Goal: Task Accomplishment & Management: Use online tool/utility

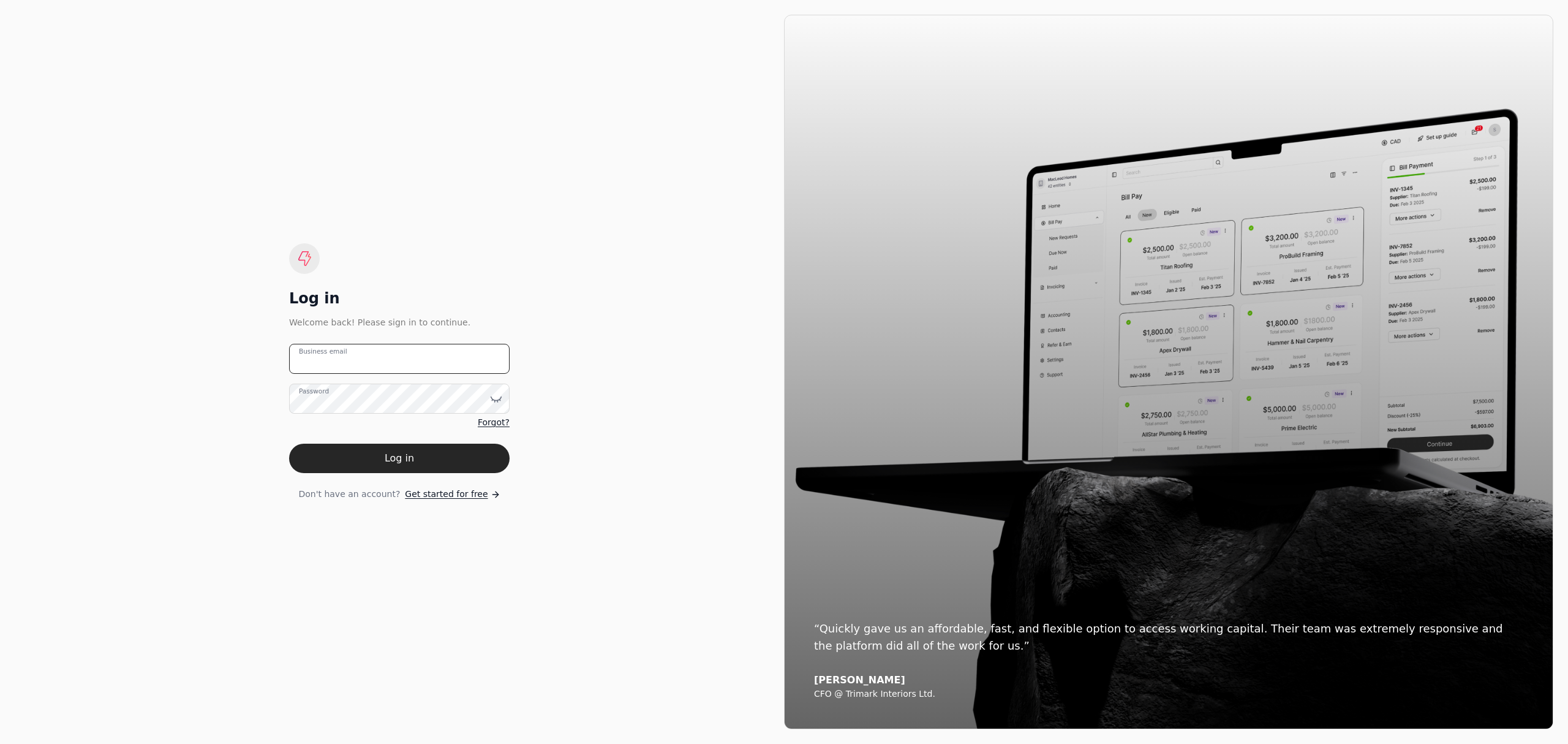
click at [386, 371] on email "Business email" at bounding box center [399, 358] width 220 height 30
type email "[EMAIL_ADDRESS][DOMAIN_NAME]"
click at [289, 444] on button "Log in" at bounding box center [399, 459] width 220 height 29
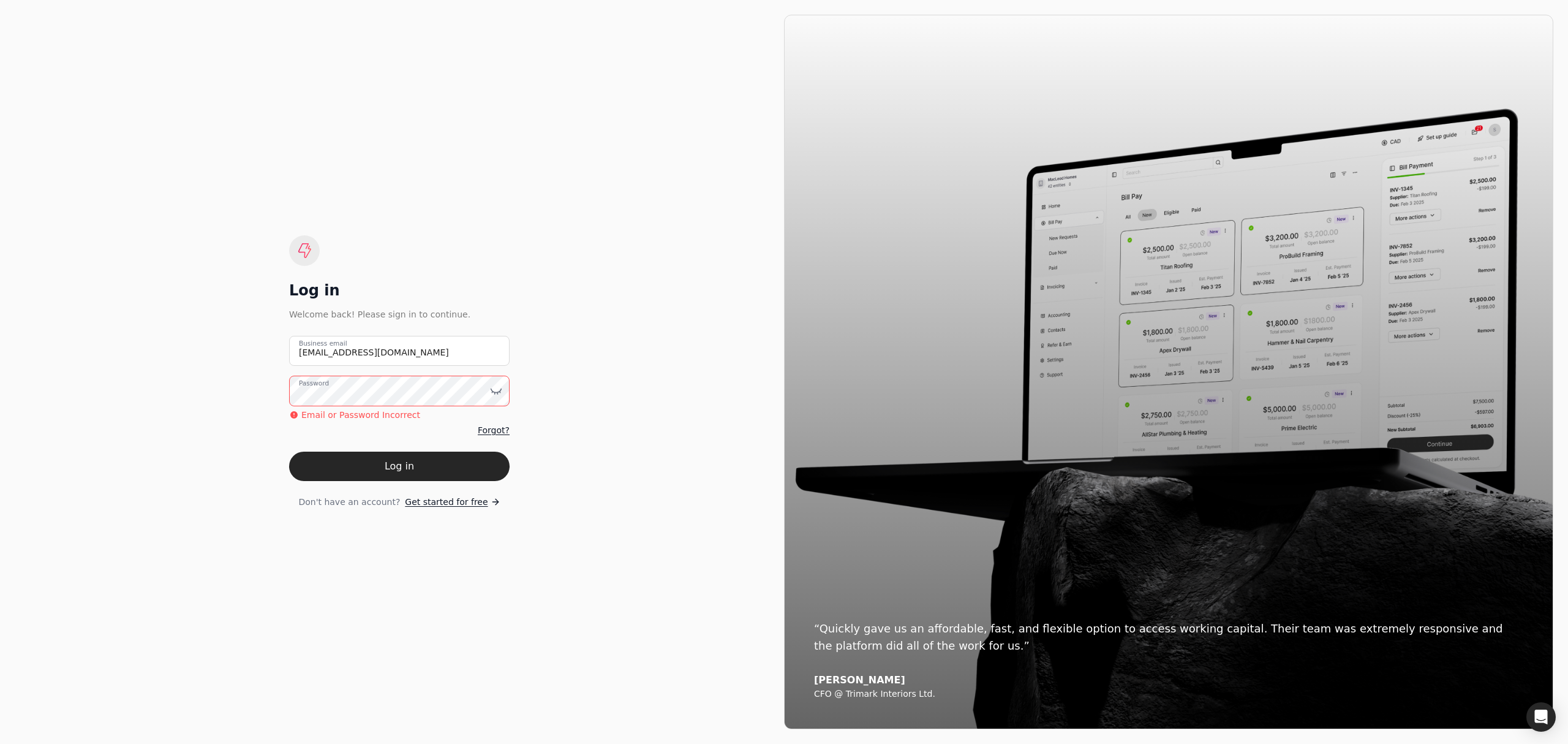
click at [217, 389] on div "Log in Welcome back! Please sign in to continue. [EMAIL_ADDRESS][DOMAIN_NAME] B…" at bounding box center [399, 372] width 770 height 715
click at [289, 452] on button "Log in" at bounding box center [399, 467] width 220 height 29
click at [490, 386] on icon at bounding box center [496, 391] width 12 height 12
click at [289, 452] on button "Log in" at bounding box center [399, 467] width 220 height 29
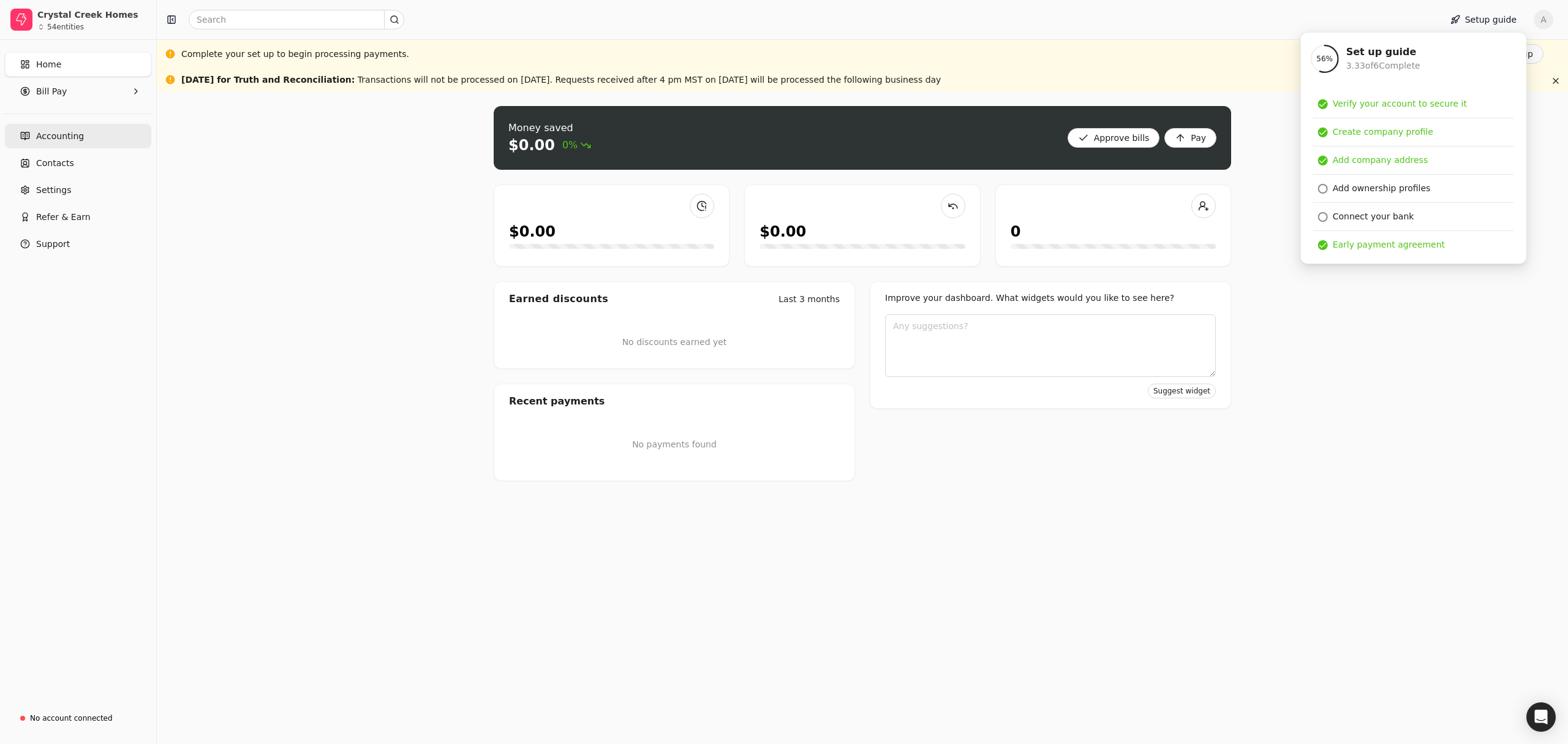
click at [72, 147] on link "Accounting" at bounding box center [78, 136] width 146 height 25
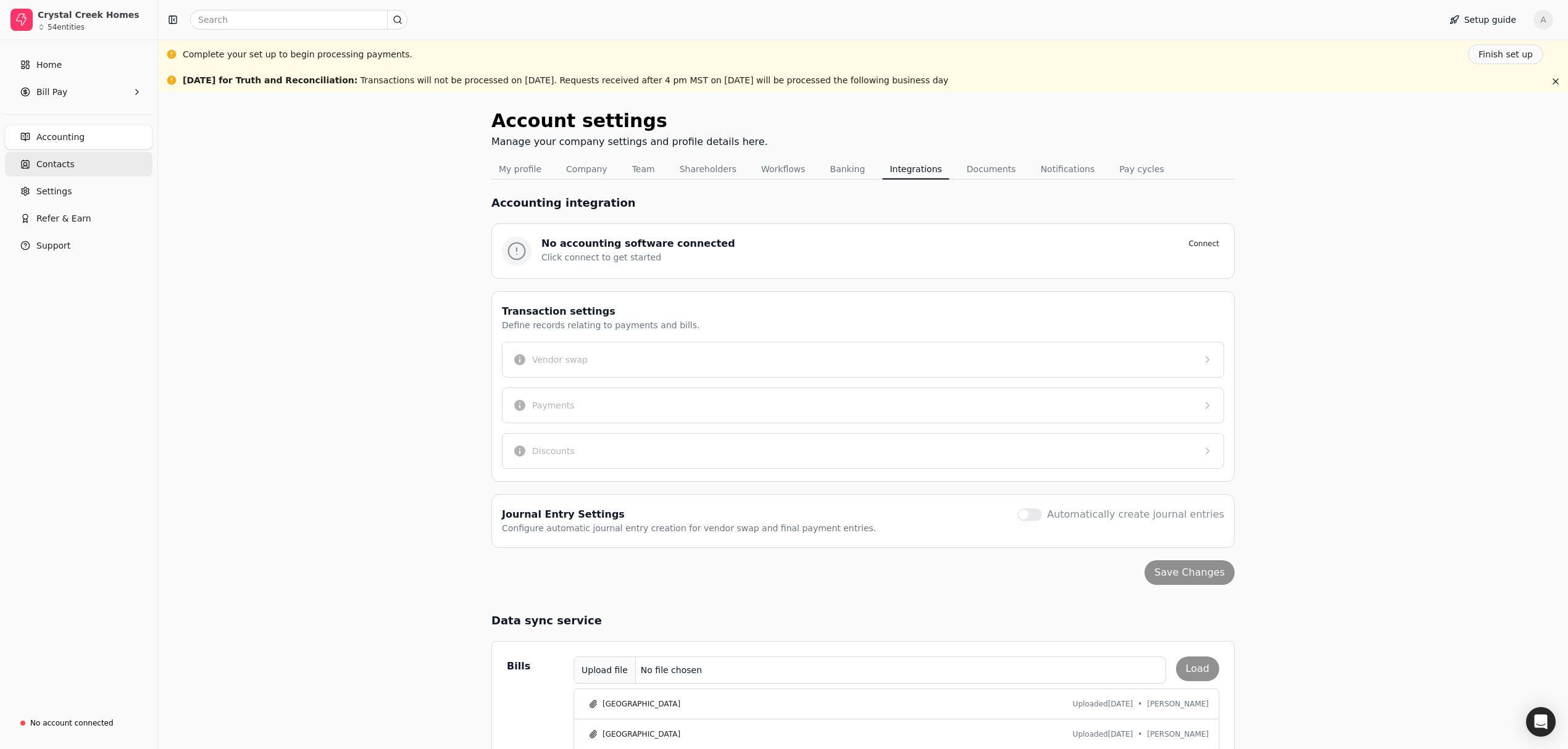
click at [62, 164] on span "Contacts" at bounding box center [56, 165] width 38 height 13
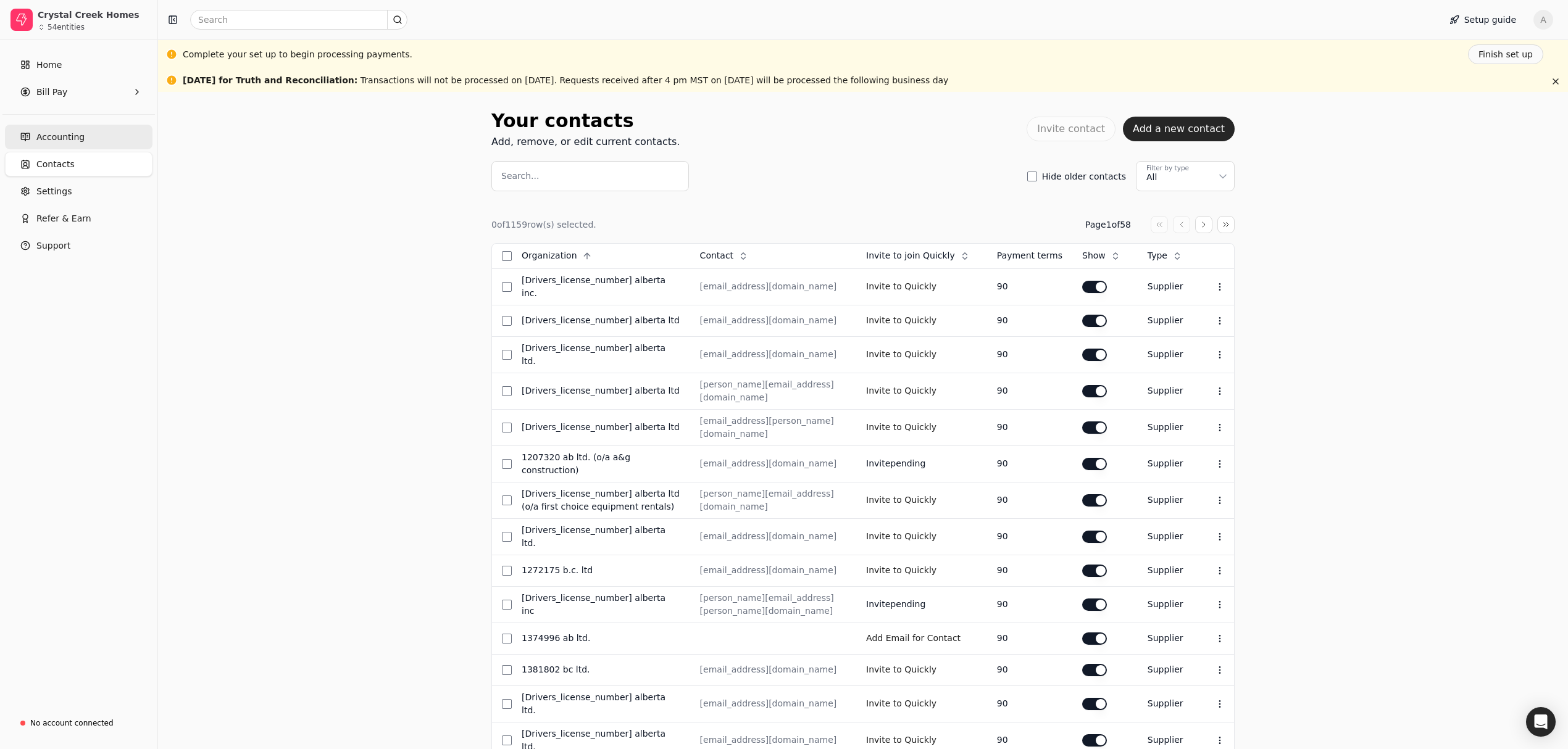
click at [65, 137] on span "Accounting" at bounding box center [61, 138] width 48 height 13
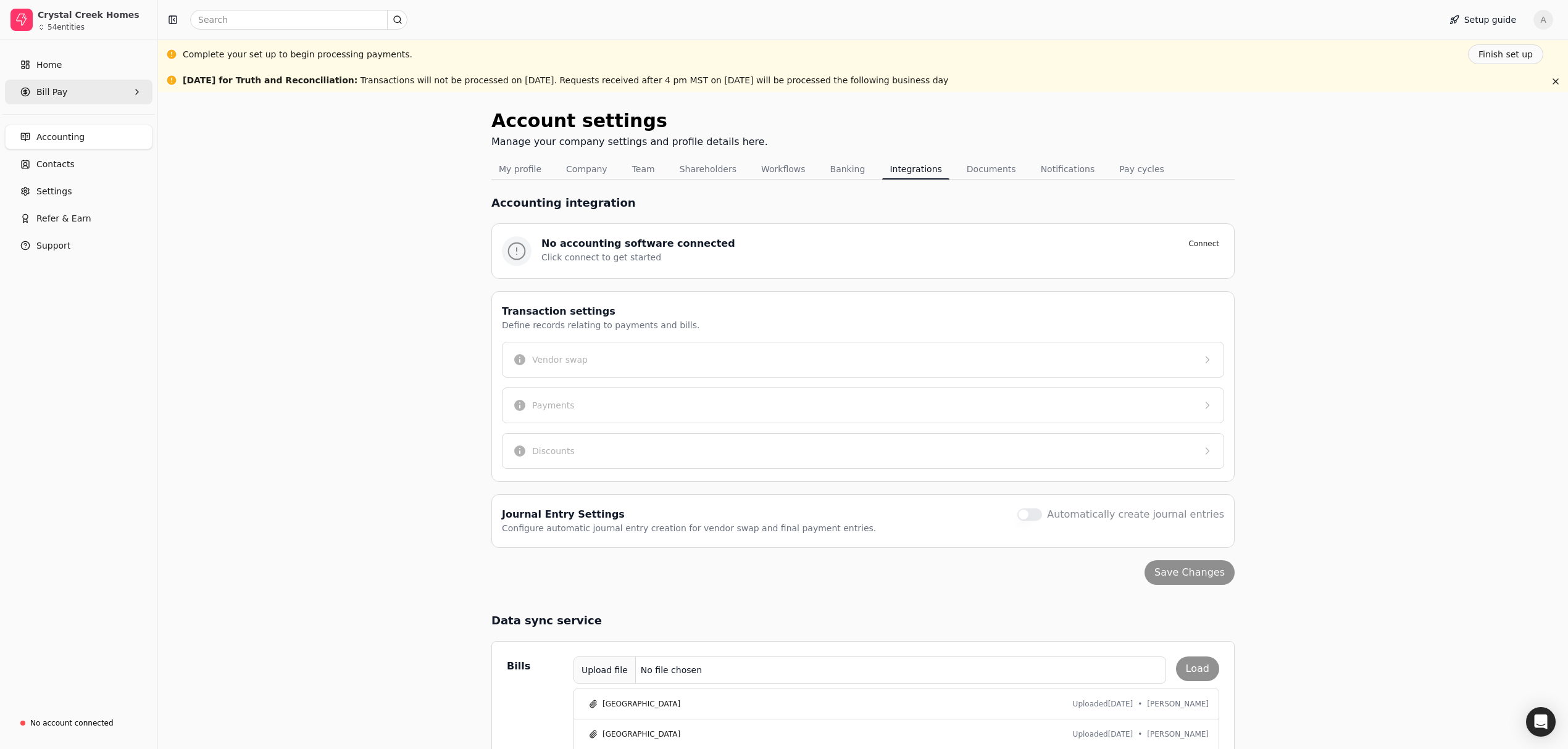
click at [57, 95] on span "Bill Pay" at bounding box center [52, 92] width 31 height 13
click at [65, 123] on Bills "All Bills" at bounding box center [78, 122] width 142 height 25
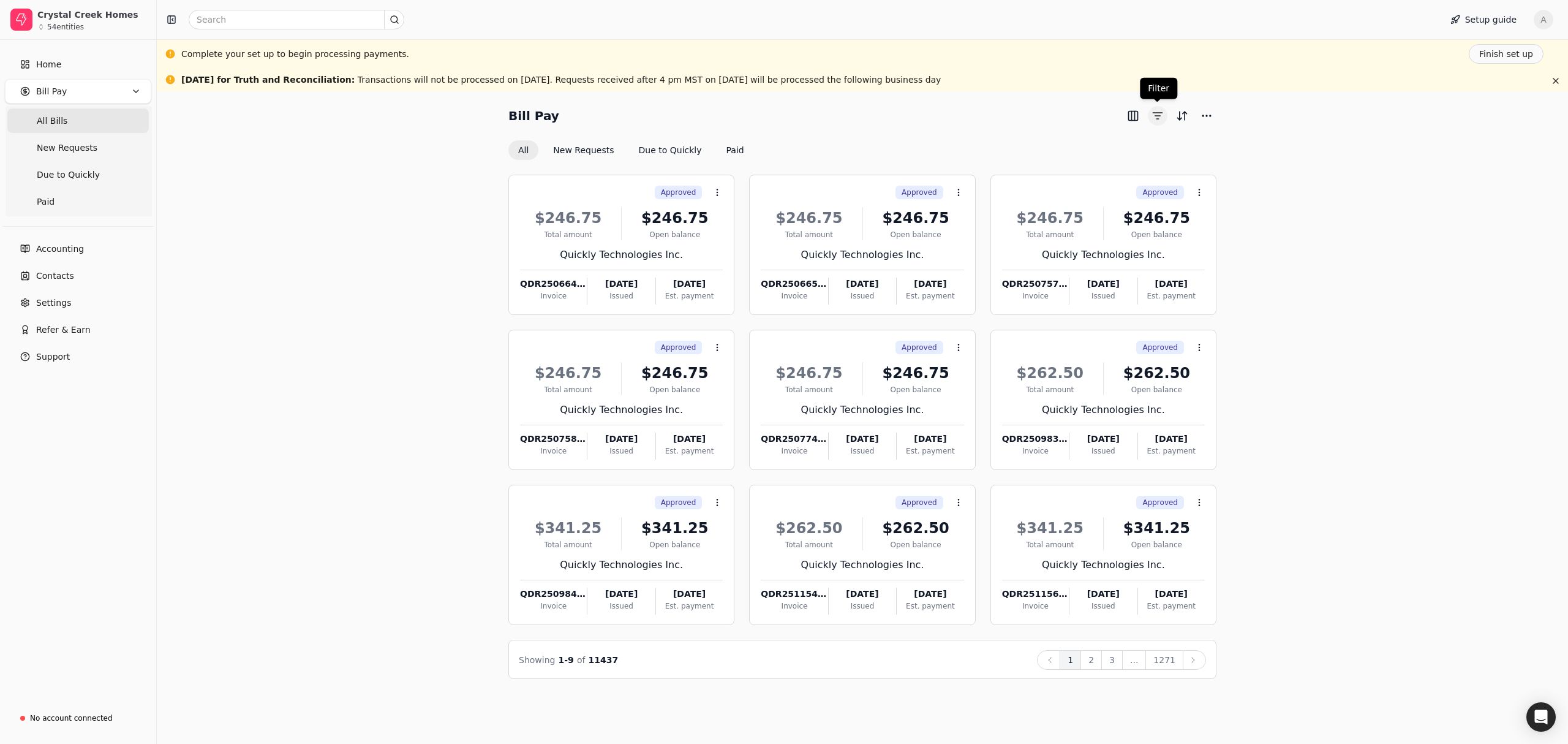
click at [1158, 119] on button "button" at bounding box center [1158, 116] width 20 height 20
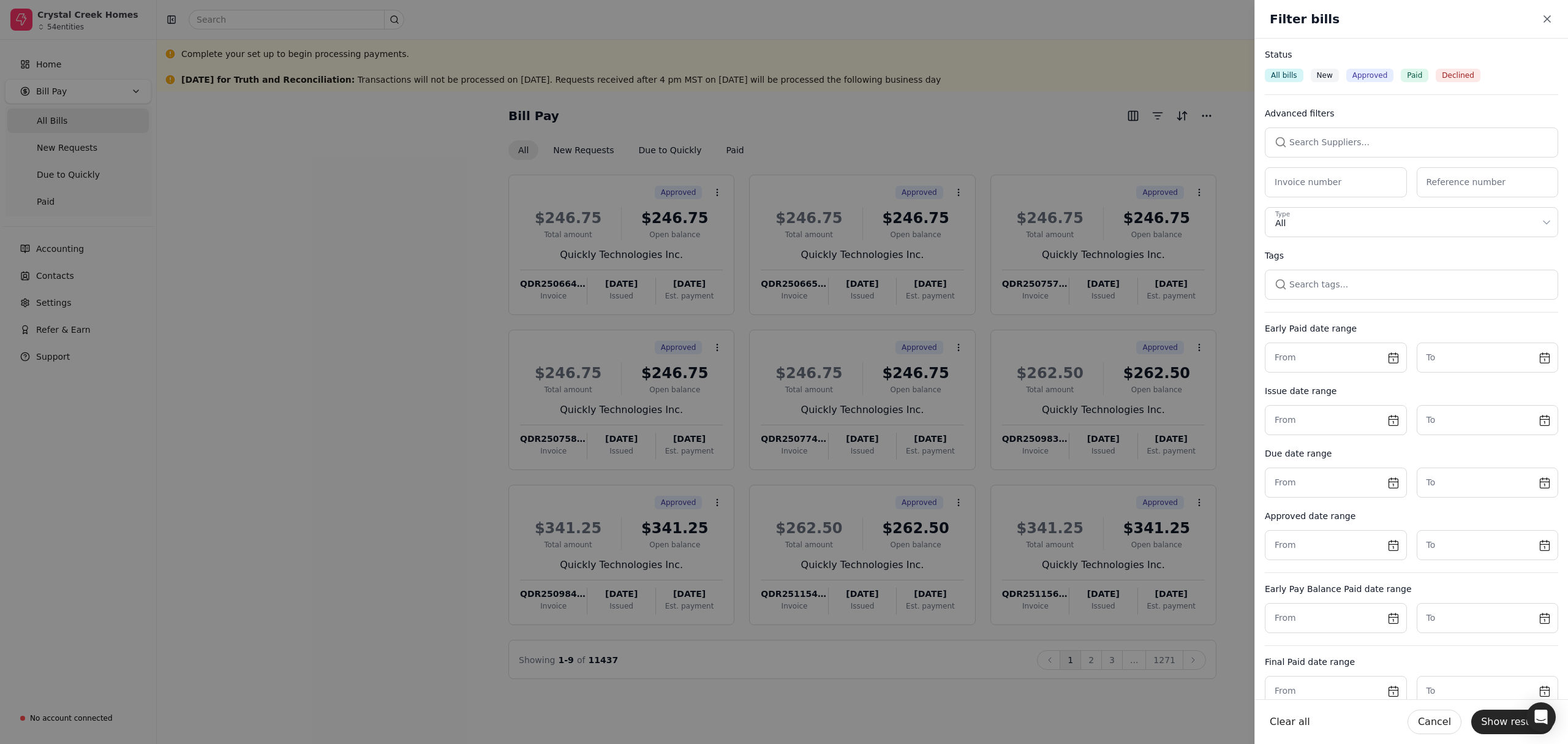
click at [1350, 147] on button "button" at bounding box center [1412, 142] width 293 height 29
type input "absolute"
click at [1508, 724] on button "Show results" at bounding box center [1512, 722] width 82 height 25
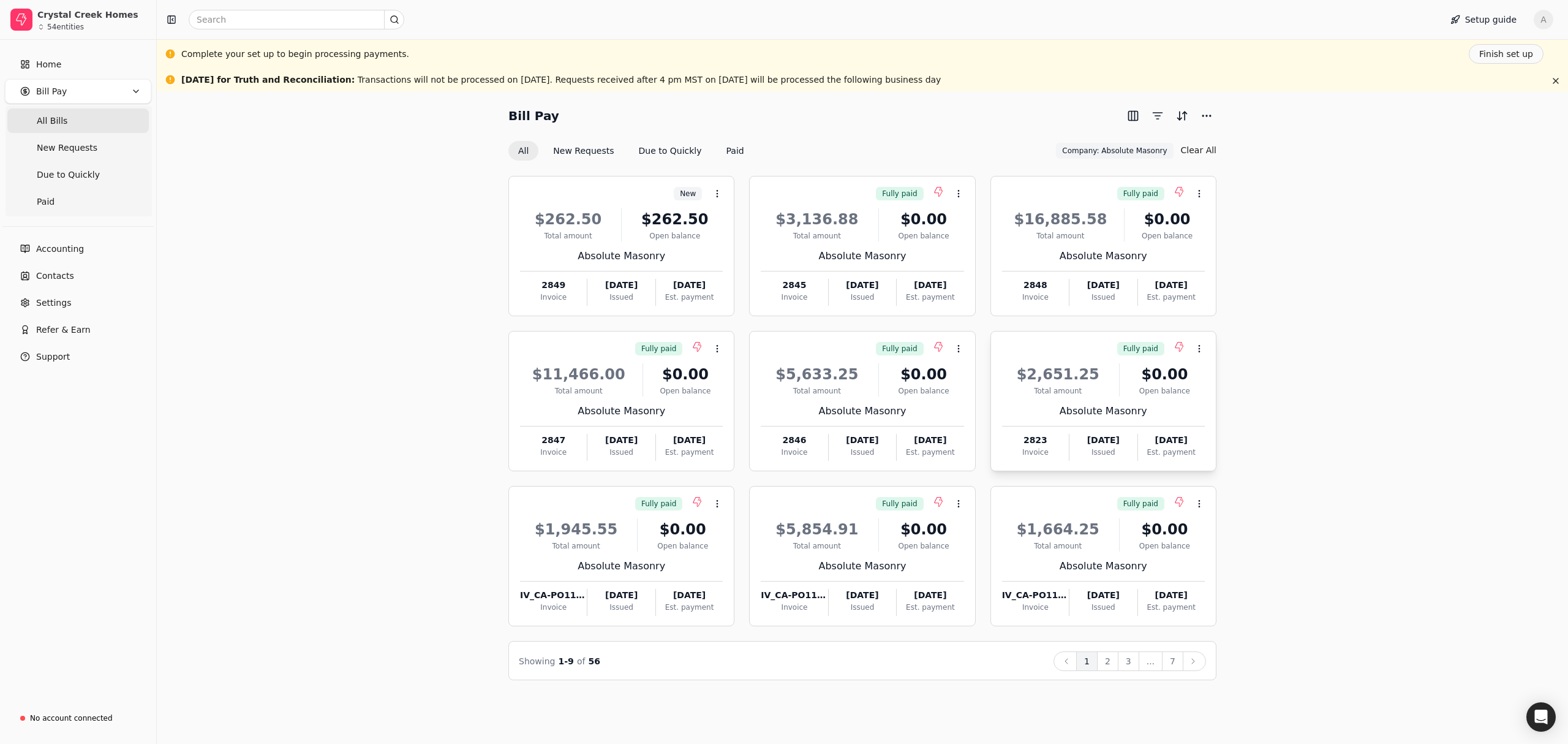
click at [1120, 397] on div "$2,651.25 Total amount $0.00 Open balance Absolute Masonry 2823 Invoice [DATE] …" at bounding box center [1103, 408] width 203 height 105
click at [1203, 379] on li "Open" at bounding box center [1257, 379] width 151 height 23
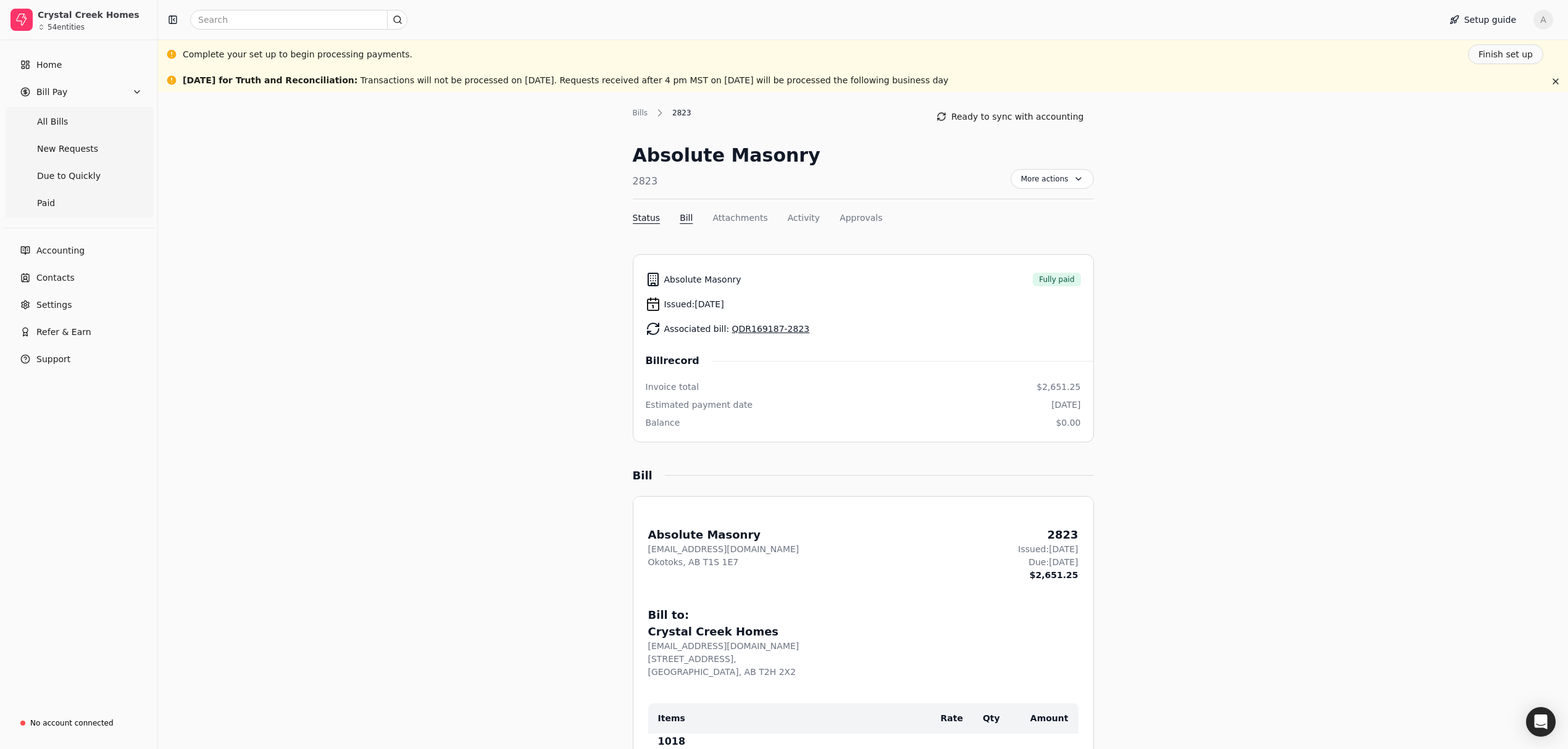
click at [680, 213] on button "Bill" at bounding box center [686, 218] width 13 height 13
click at [848, 215] on button "Approvals" at bounding box center [861, 218] width 43 height 13
click at [803, 213] on button "Activity" at bounding box center [803, 218] width 32 height 13
click at [740, 221] on button "Attachments" at bounding box center [740, 218] width 55 height 13
click at [680, 218] on button "Bill" at bounding box center [686, 218] width 13 height 13
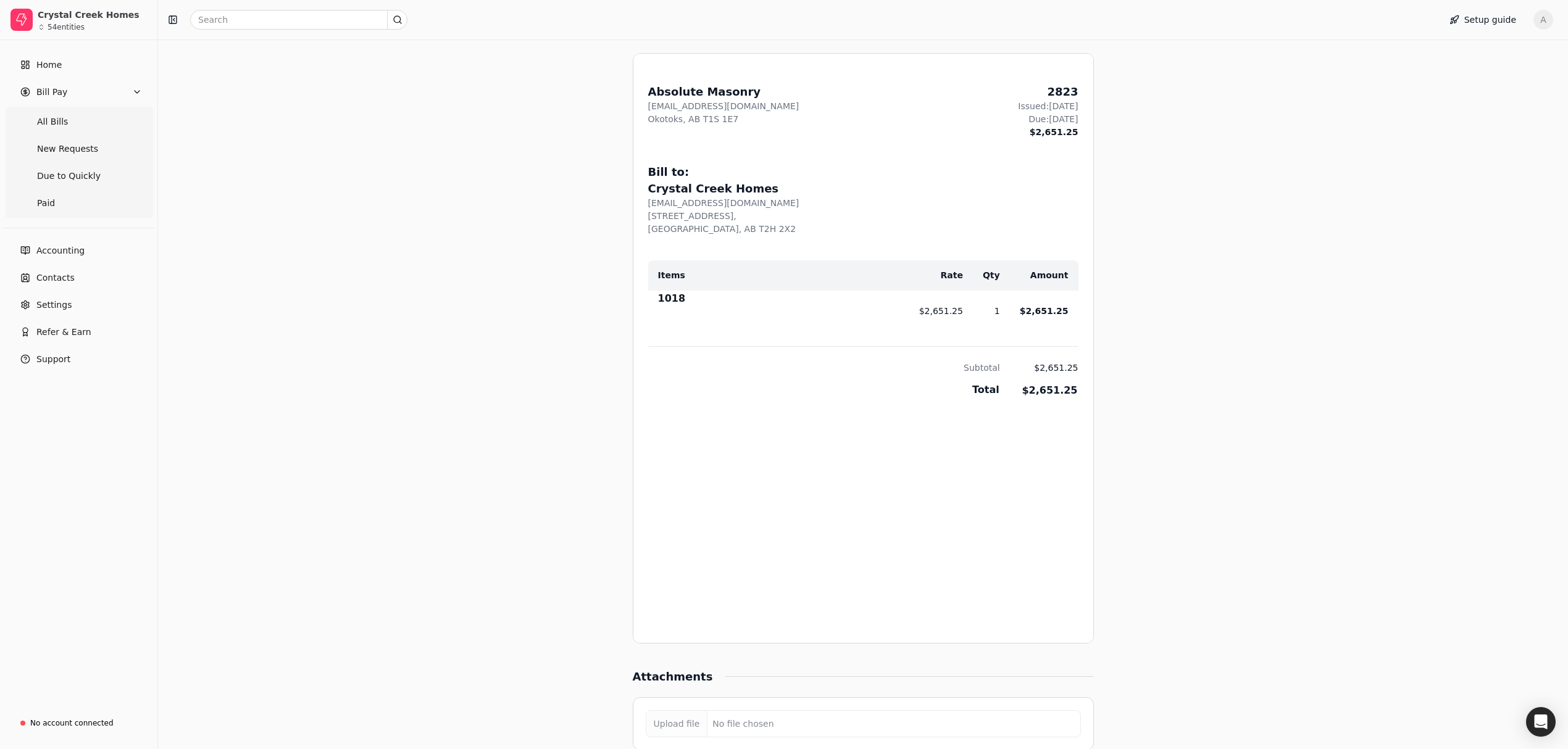
scroll to position [59, 0]
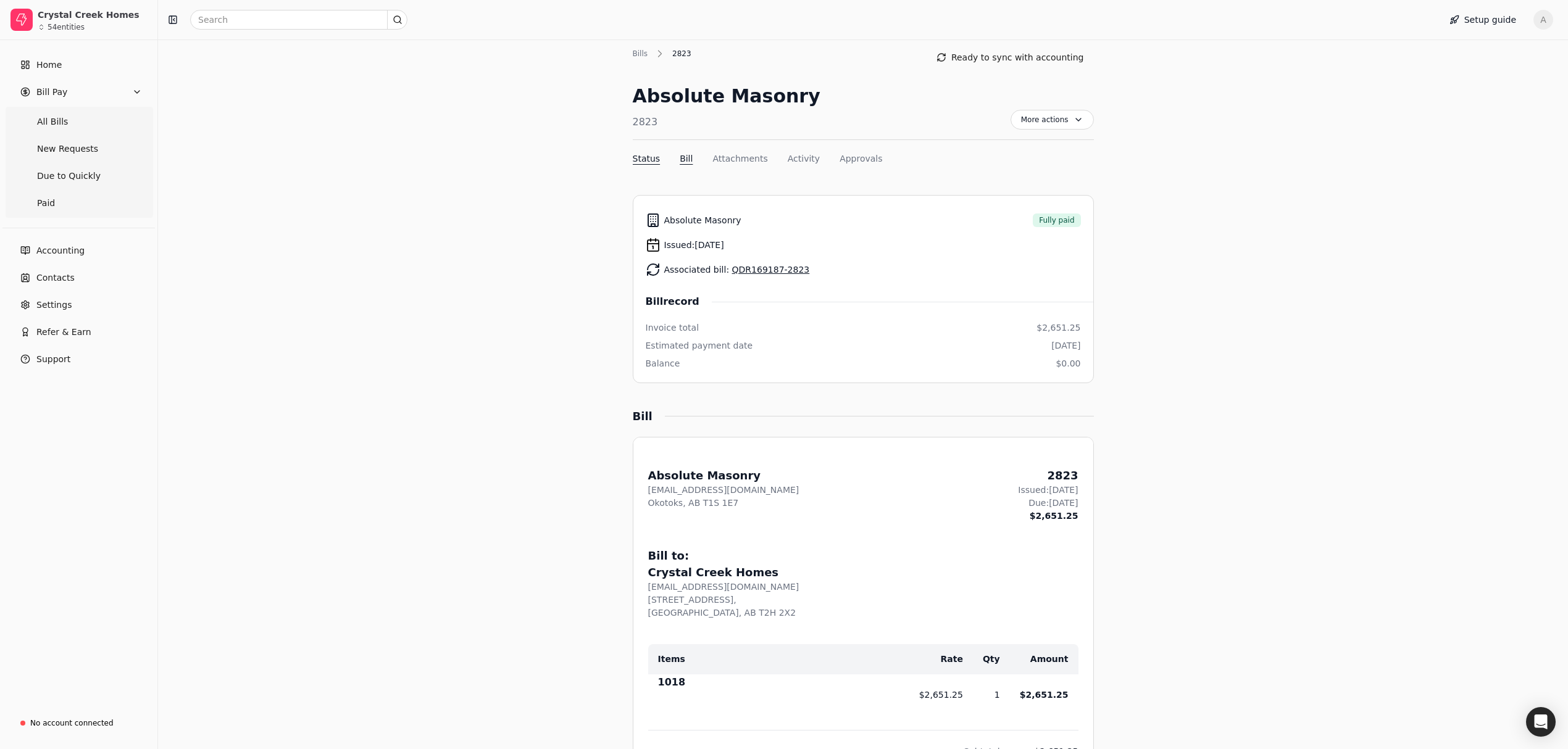
click at [640, 160] on button "Status" at bounding box center [647, 159] width 28 height 13
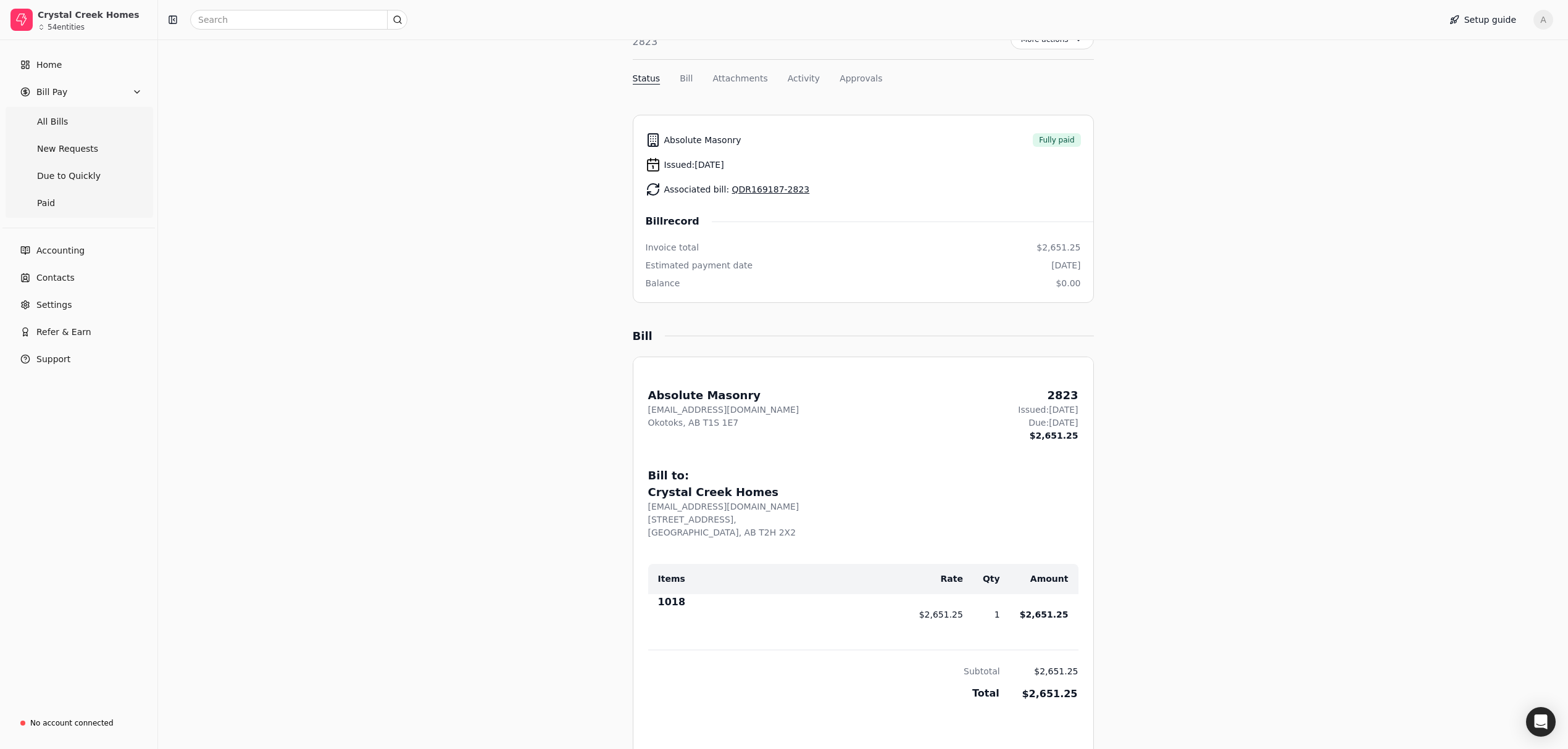
scroll to position [0, 0]
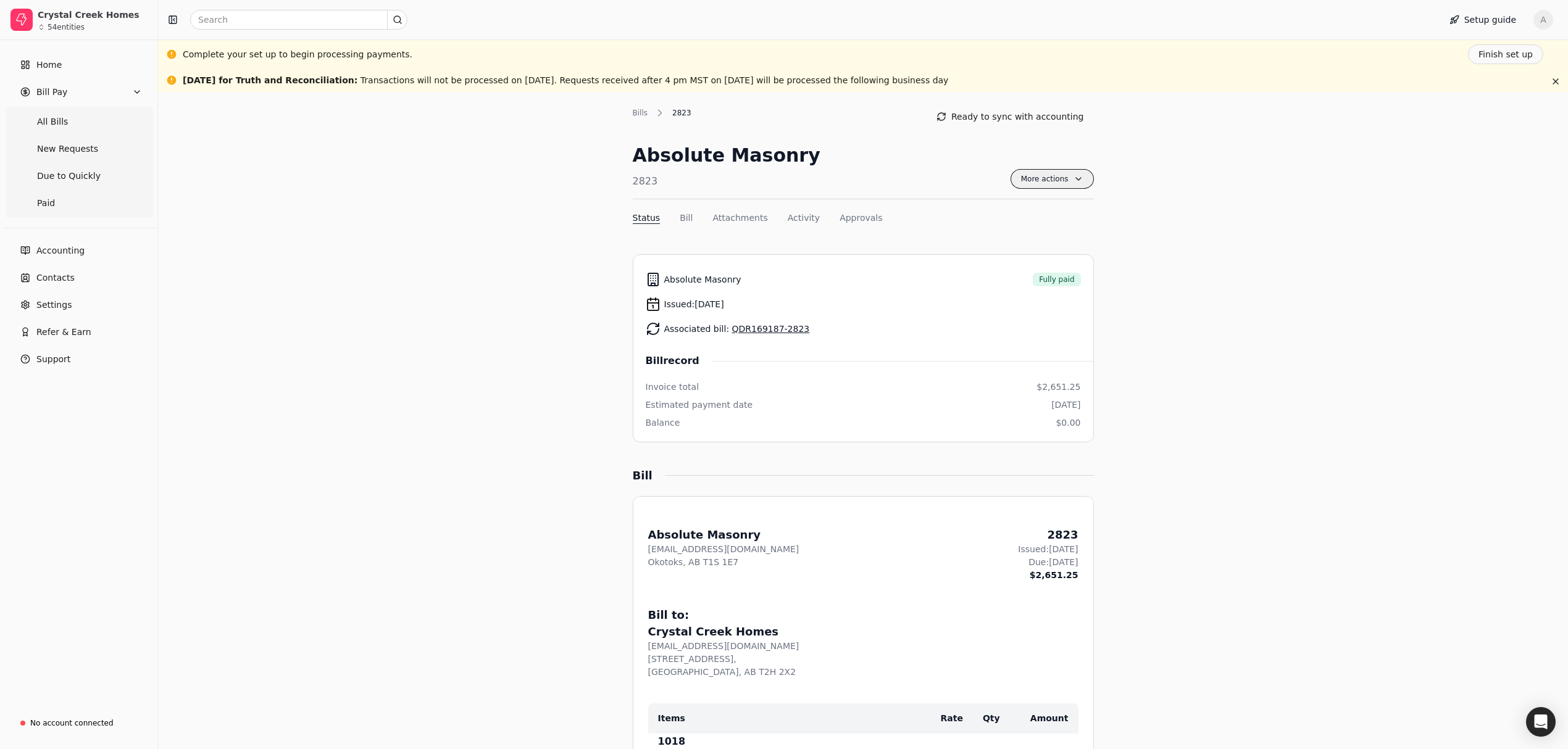
click at [1061, 177] on span "More actions" at bounding box center [1052, 179] width 84 height 20
click at [989, 210] on span "Export PDF" at bounding box center [987, 209] width 48 height 13
click at [770, 329] on link "QDR169187-2823" at bounding box center [771, 328] width 78 height 10
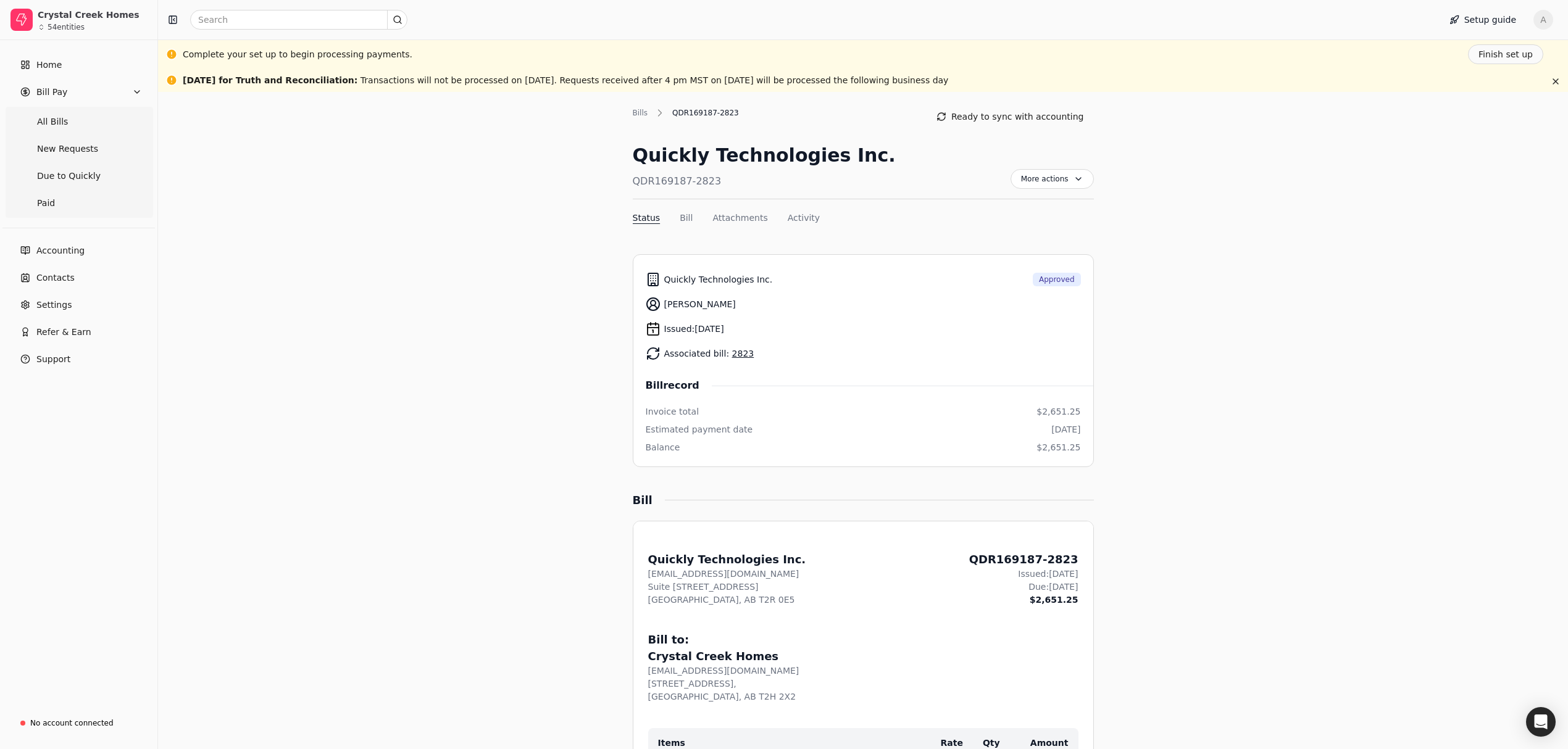
scroll to position [191, 0]
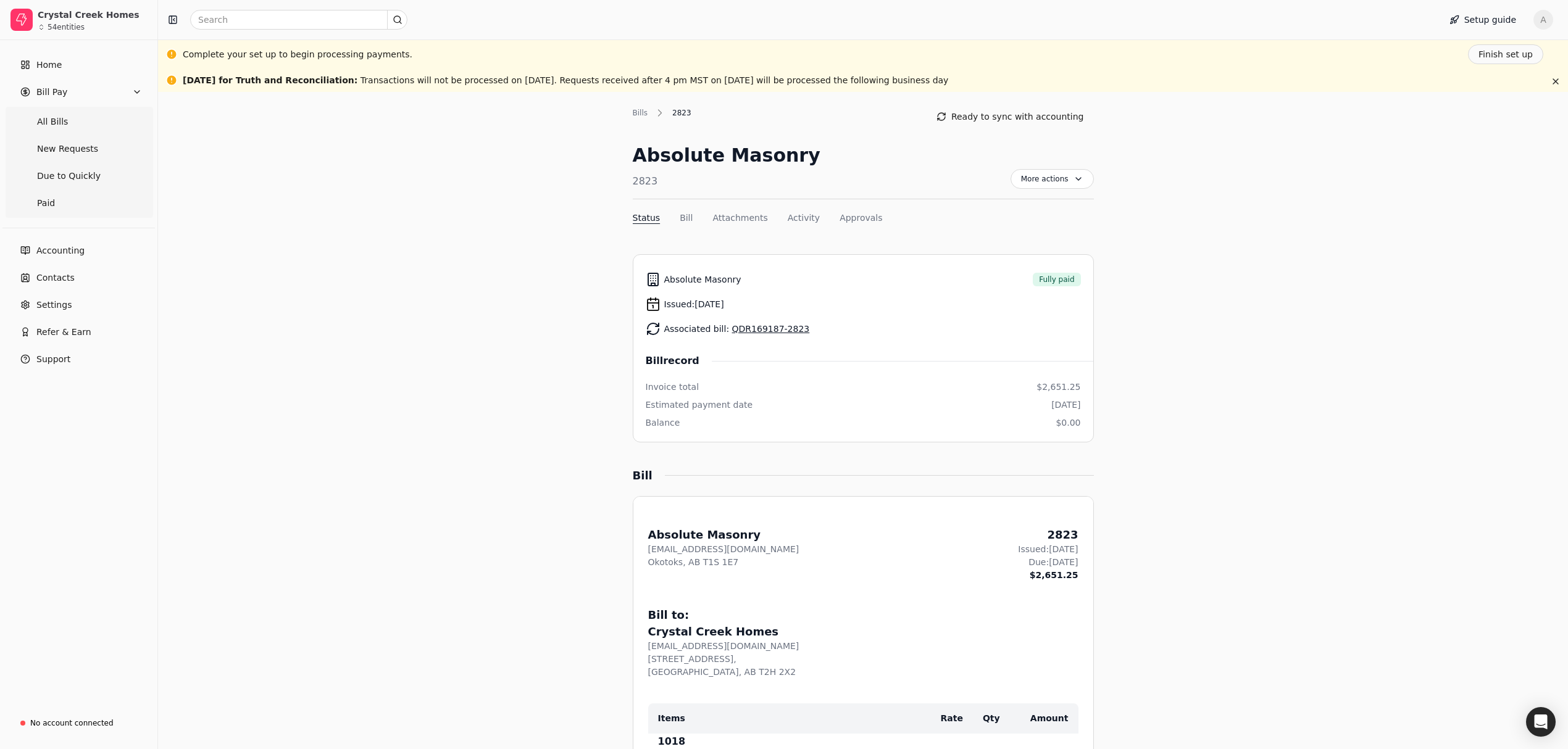
click at [691, 221] on nav "Status Bill Attachments Activity Approvals" at bounding box center [863, 221] width 461 height 18
click at [686, 221] on button "Bill" at bounding box center [686, 218] width 13 height 13
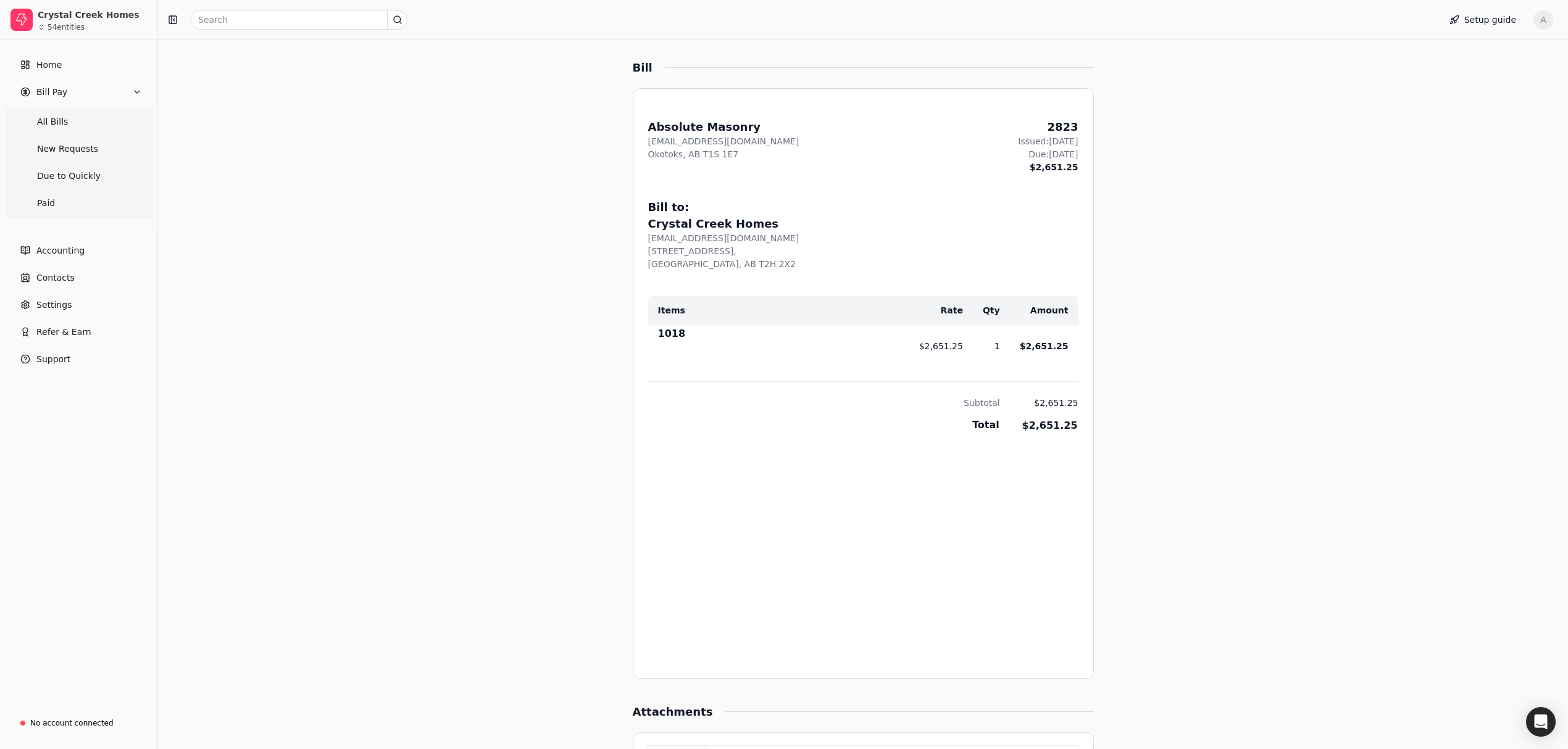
scroll to position [59, 0]
